Goal: Task Accomplishment & Management: Use online tool/utility

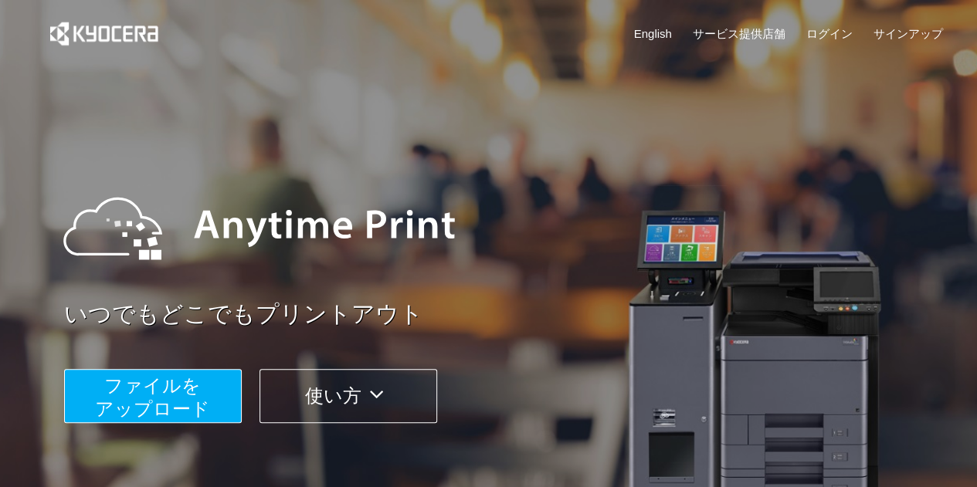
click at [58, 391] on div "いつでもどこでもプリントアウト ファイルを ​​アップロード 使い方" at bounding box center [488, 291] width 927 height 433
click at [120, 399] on span "ファイルを ​​アップロード" at bounding box center [152, 397] width 115 height 44
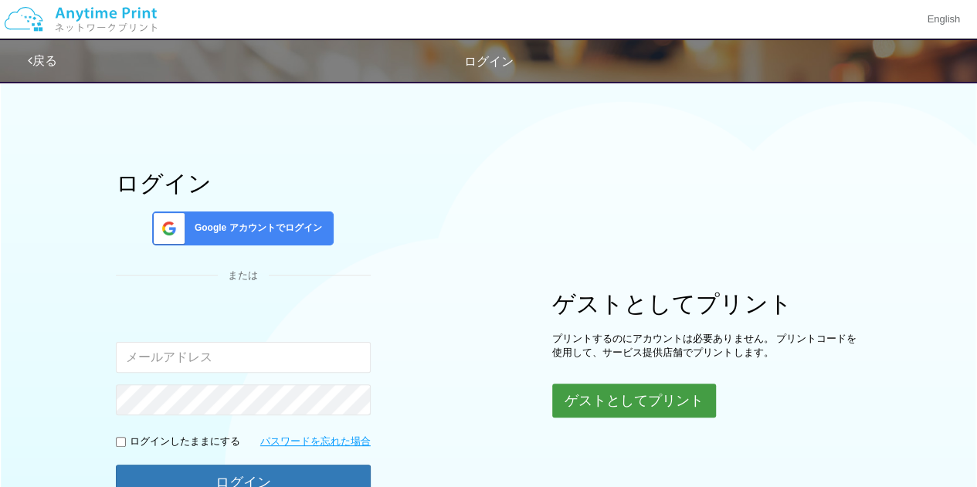
click at [620, 413] on button "ゲストとしてプリント" at bounding box center [634, 401] width 164 height 34
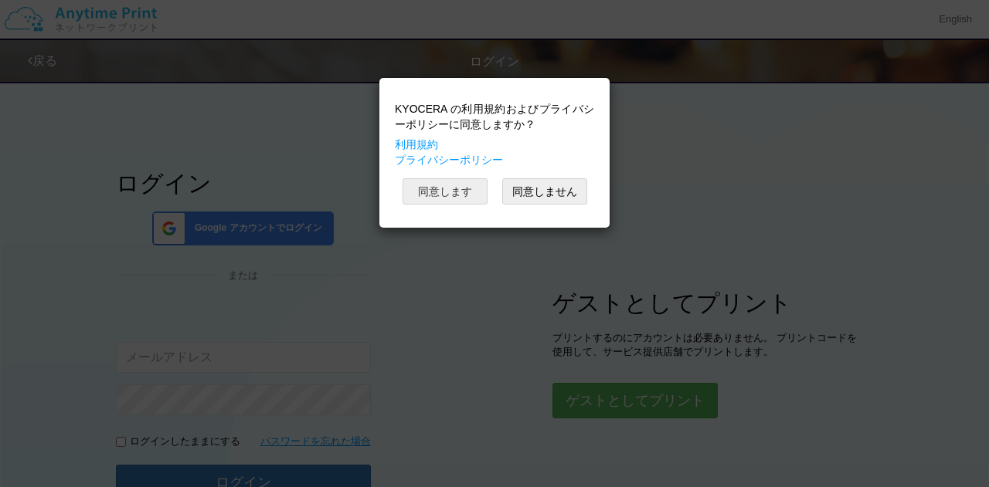
click at [471, 195] on button "同意します" at bounding box center [445, 191] width 85 height 26
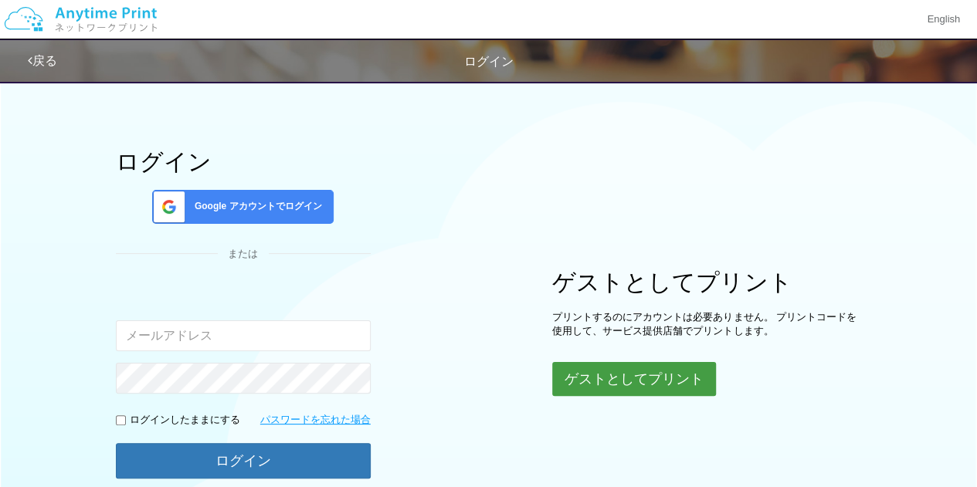
scroll to position [8, 0]
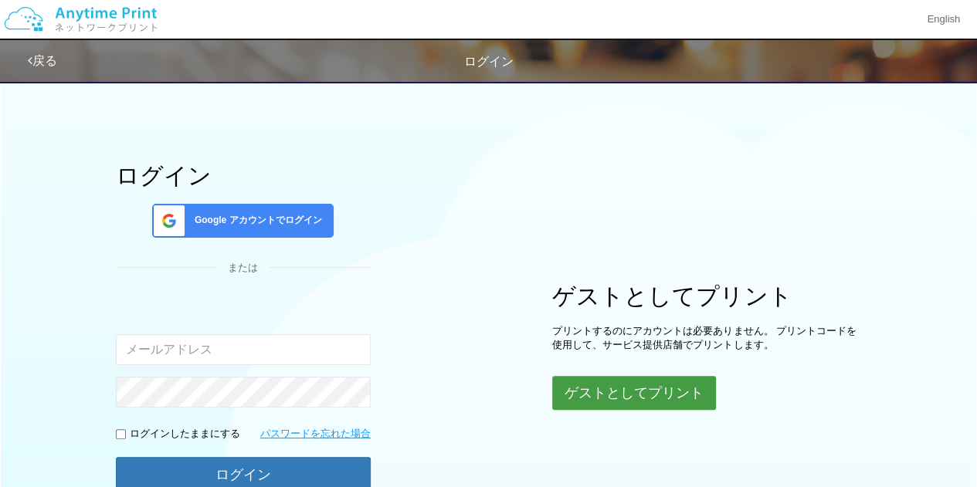
click at [644, 389] on button "ゲストとしてプリント" at bounding box center [634, 393] width 164 height 34
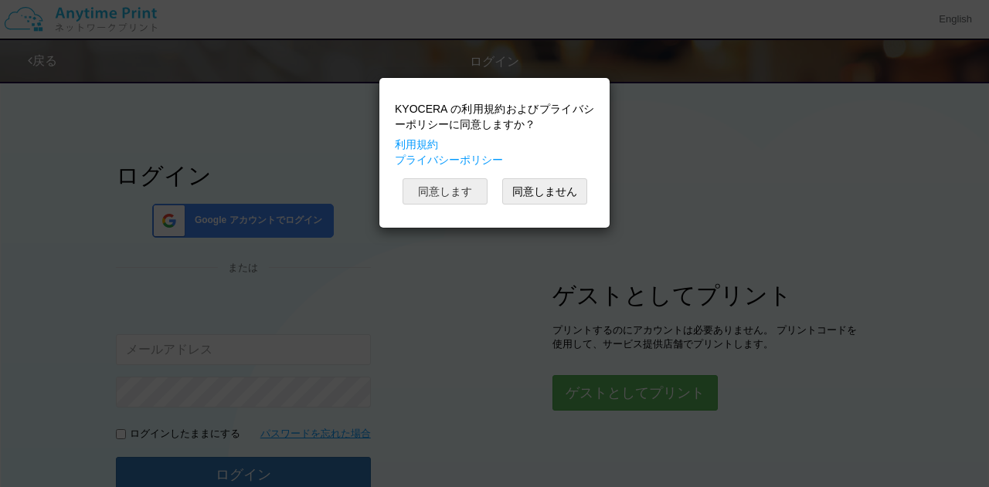
click at [467, 188] on button "同意します" at bounding box center [445, 191] width 85 height 26
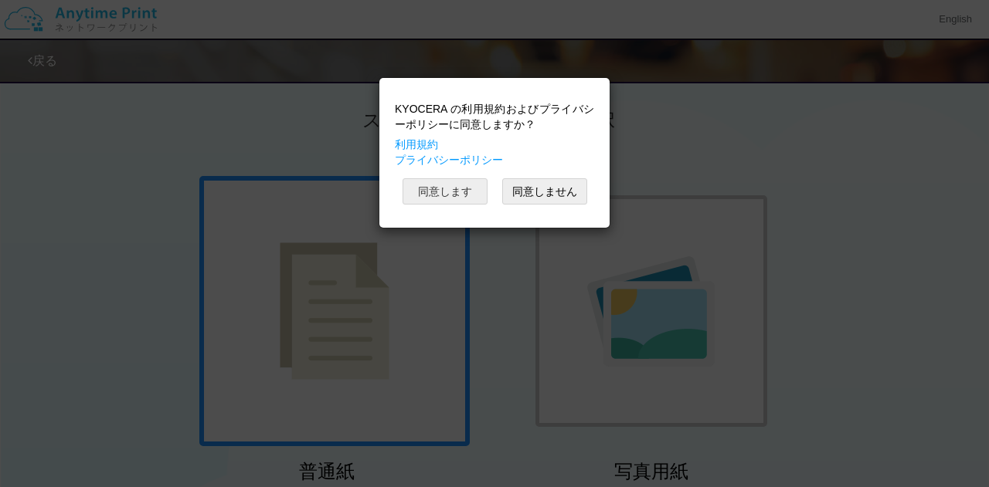
click at [480, 192] on button "同意します" at bounding box center [445, 191] width 85 height 26
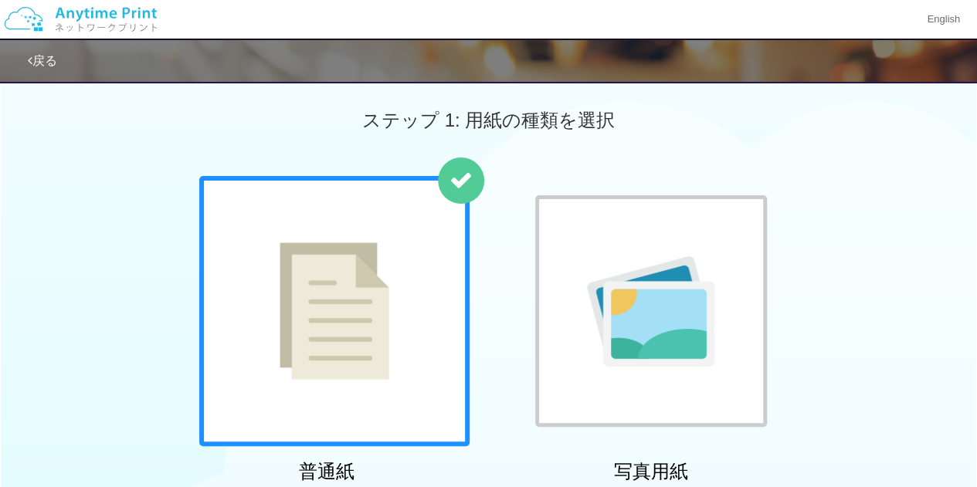
click at [472, 230] on div "普通紙 写真用紙" at bounding box center [489, 333] width 595 height 314
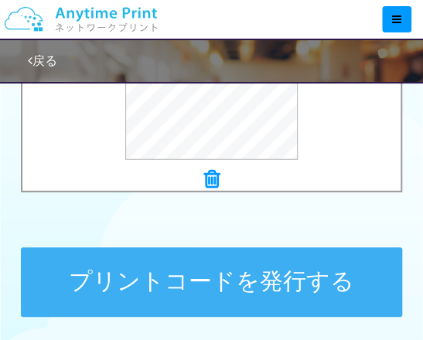
scroll to position [811, 0]
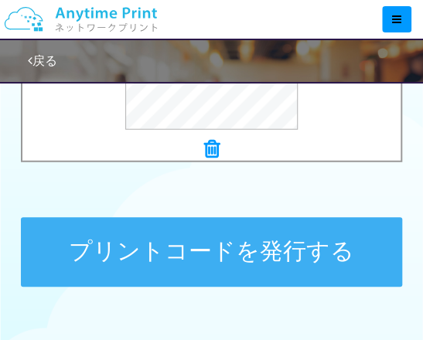
click at [246, 244] on button "プリントコードを発行する" at bounding box center [211, 252] width 380 height 70
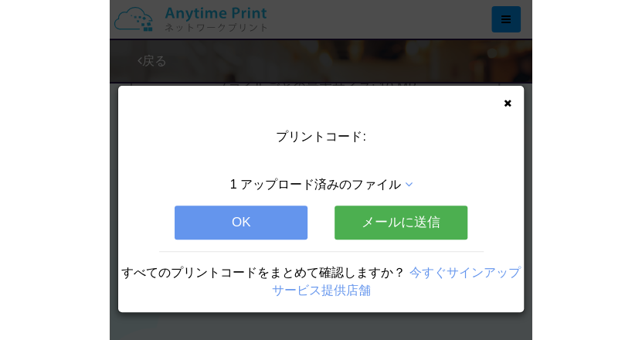
scroll to position [0, 0]
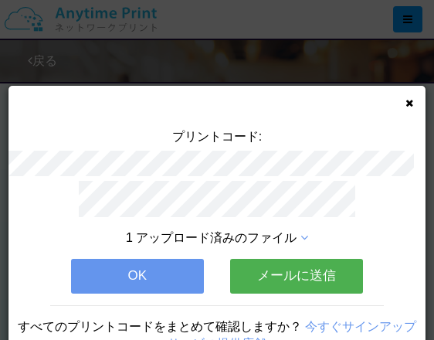
click at [119, 266] on button "OK" at bounding box center [137, 276] width 133 height 34
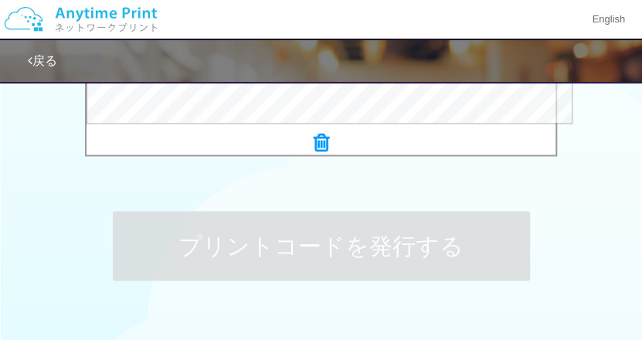
scroll to position [425, 0]
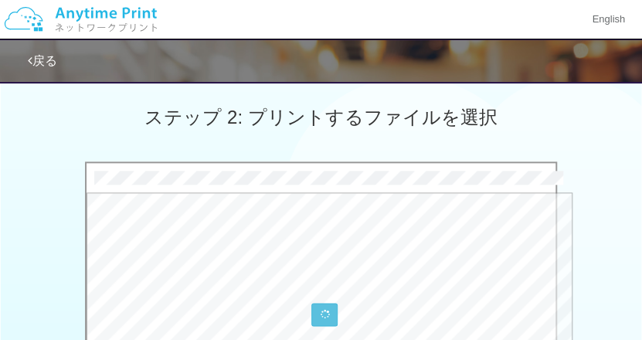
click at [381, 127] on span "ステップ 2: プリントするファイルを選択" at bounding box center [320, 117] width 352 height 21
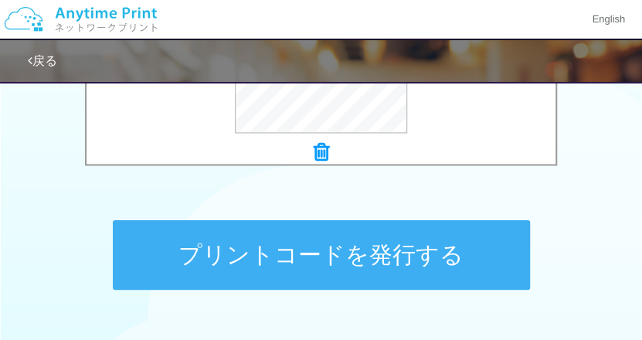
scroll to position [834, 0]
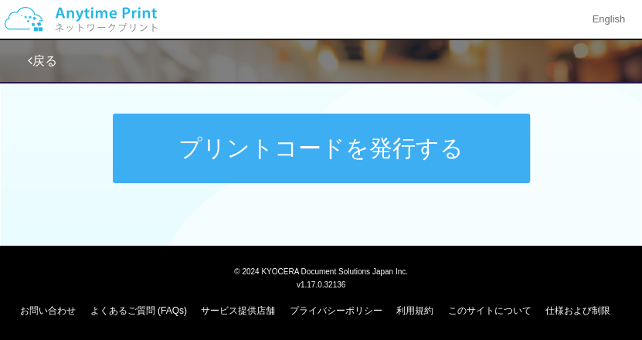
click at [362, 141] on button "プリントコードを発行する" at bounding box center [321, 149] width 417 height 70
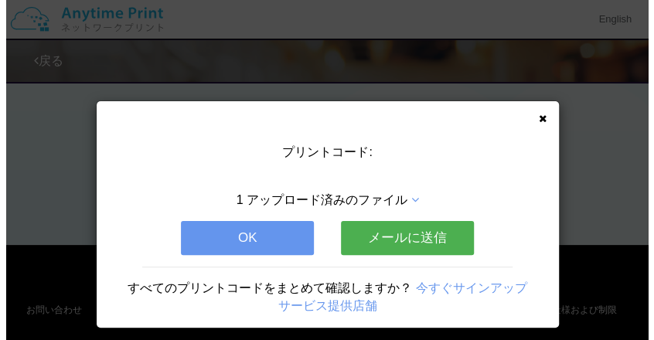
scroll to position [0, 0]
